Goal: Transaction & Acquisition: Purchase product/service

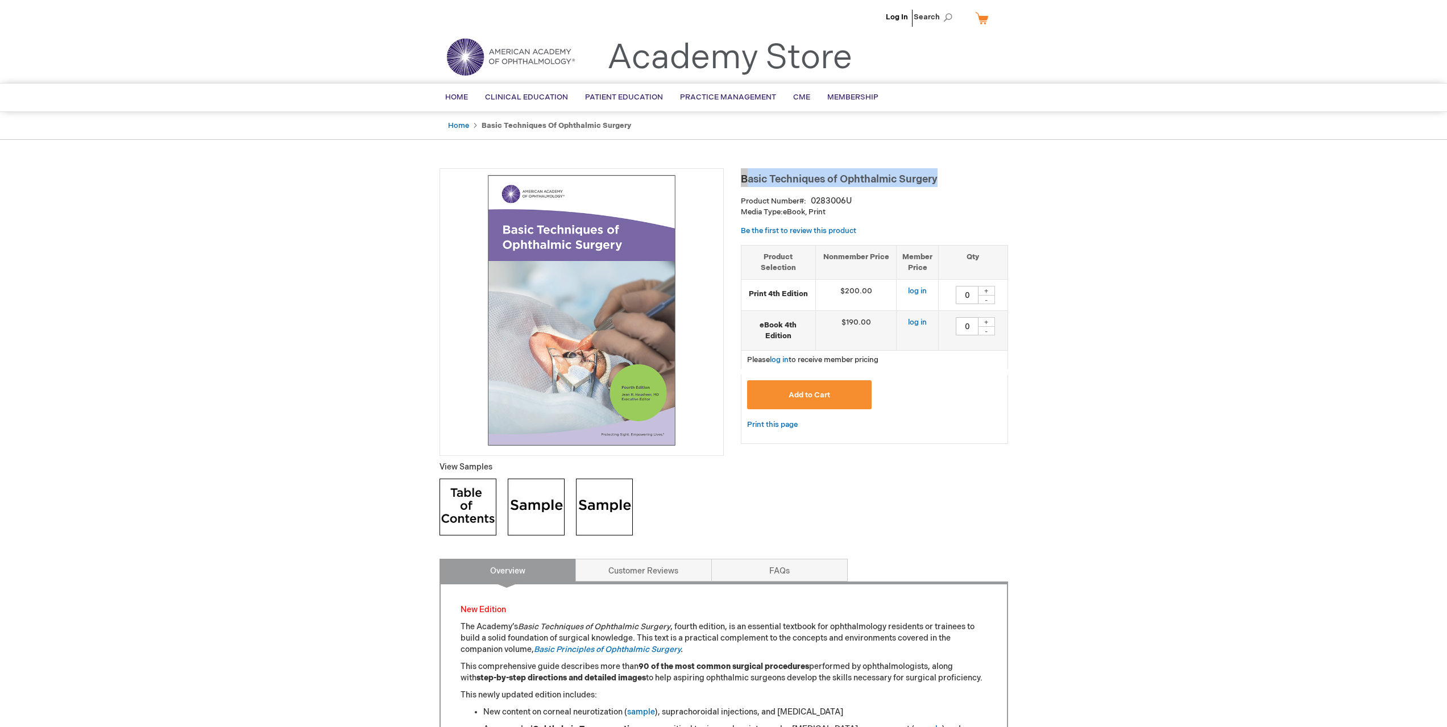
drag, startPoint x: 953, startPoint y: 177, endPoint x: 742, endPoint y: 175, distance: 211.5
click at [742, 175] on h1 "Basic Techniques of Ophthalmic Surgery" at bounding box center [874, 177] width 267 height 19
copy span "Basic Techniques of Ophthalmic Surgery"
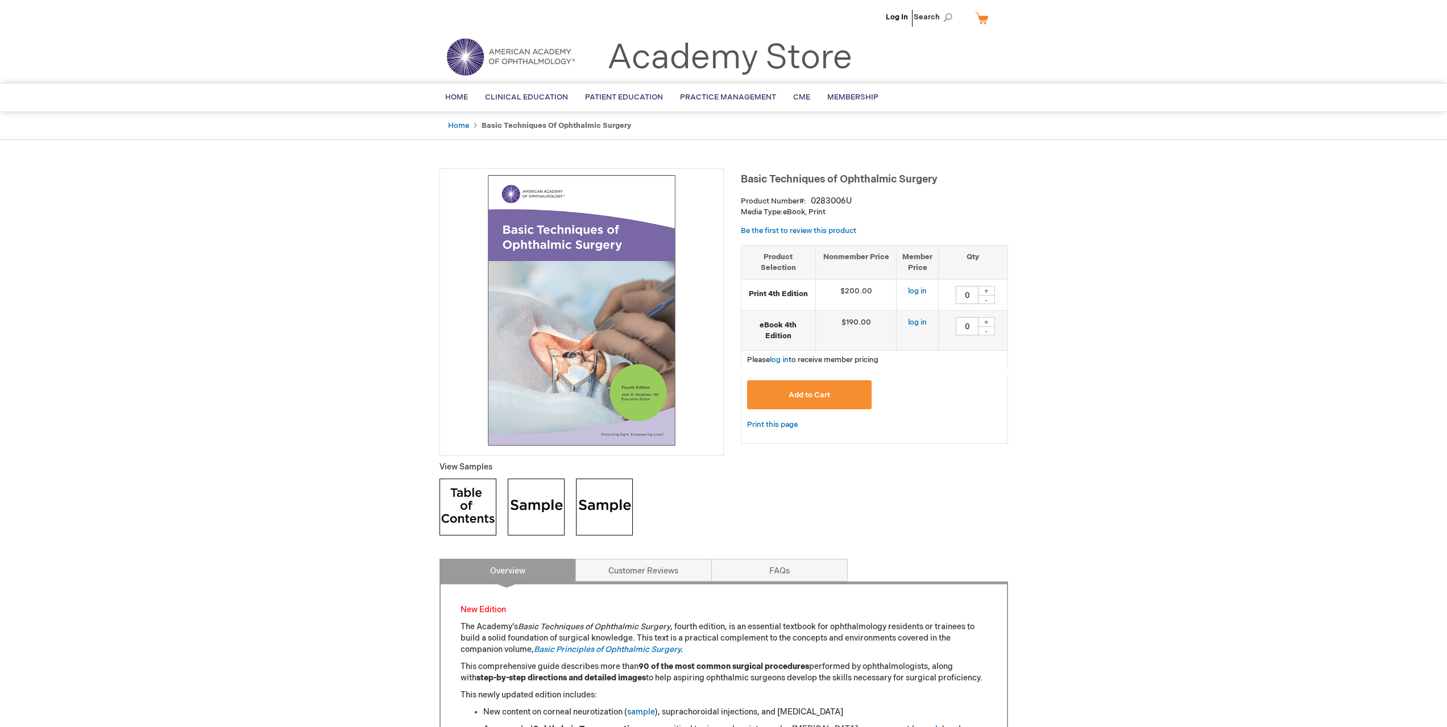
click at [987, 320] on div "+" at bounding box center [986, 322] width 17 height 10
type input "1"
click at [857, 393] on button "Add to Cart" at bounding box center [809, 394] width 125 height 29
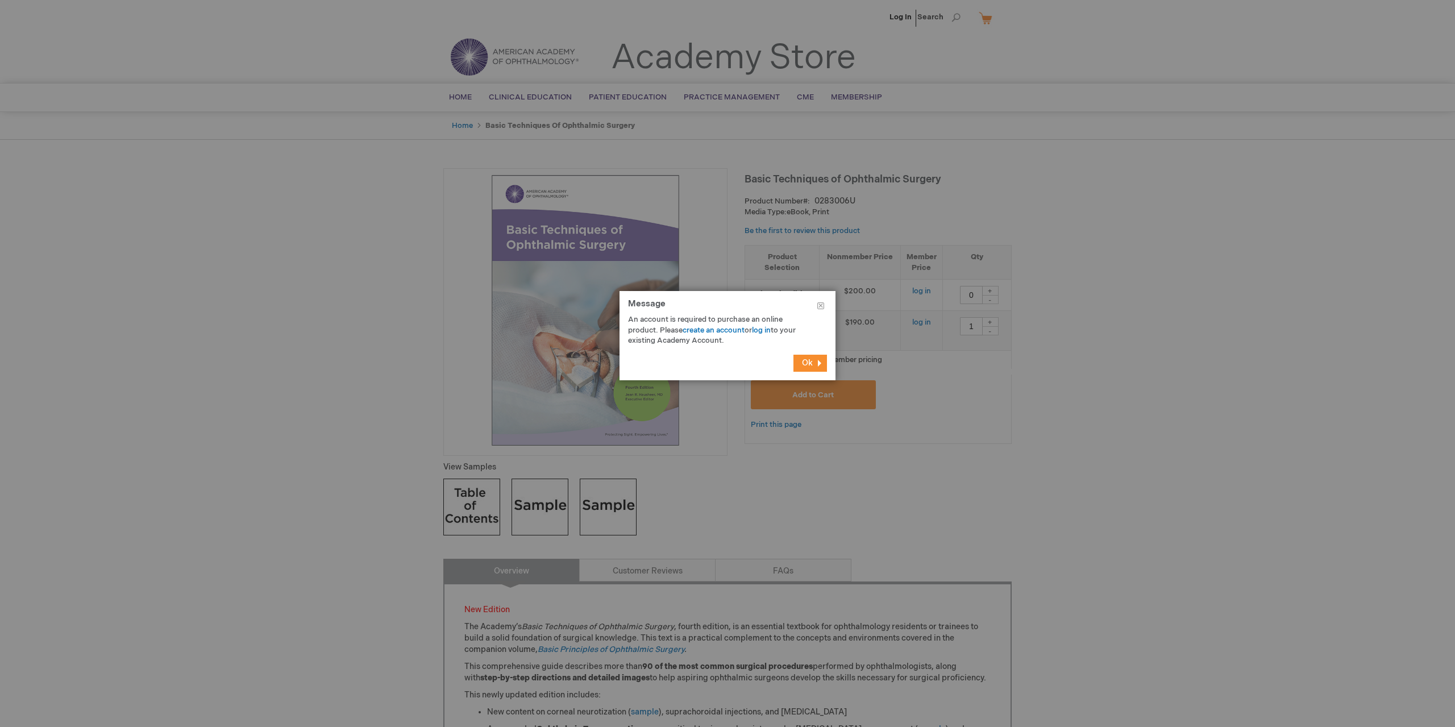
click at [811, 360] on span "Ok" at bounding box center [807, 363] width 11 height 10
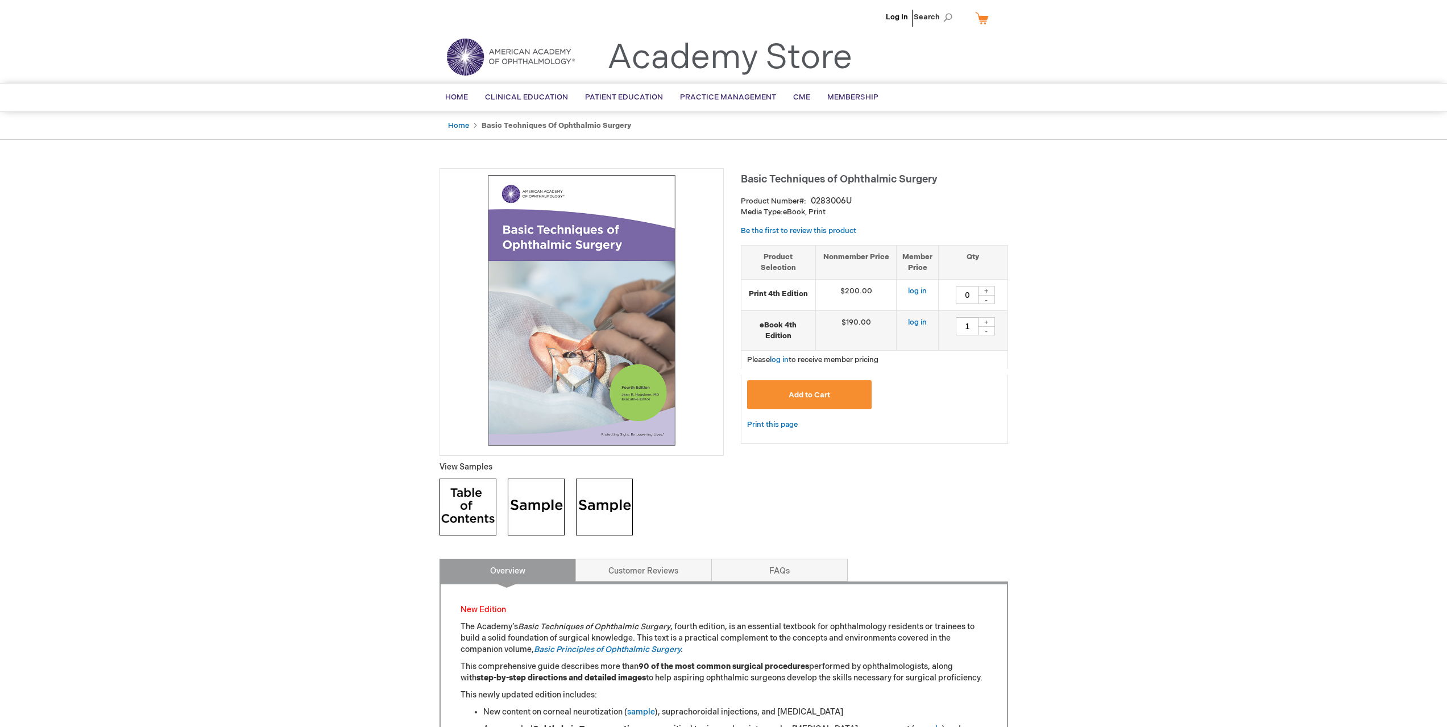
click at [990, 292] on div "+" at bounding box center [986, 291] width 17 height 10
click at [987, 303] on div "-" at bounding box center [986, 299] width 17 height 9
type input "0"
click at [991, 334] on div "-" at bounding box center [986, 330] width 17 height 9
type input "0"
